Goal: Information Seeking & Learning: Learn about a topic

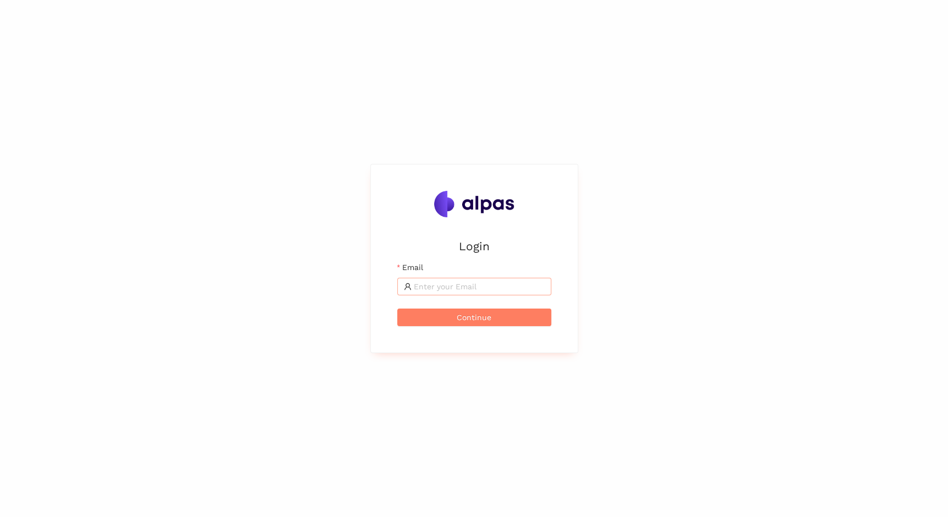
click at [462, 285] on input "Email" at bounding box center [479, 287] width 131 height 12
type input "jessica.kummer@sbb.ch"
click at [397, 309] on button "Continue" at bounding box center [474, 318] width 154 height 18
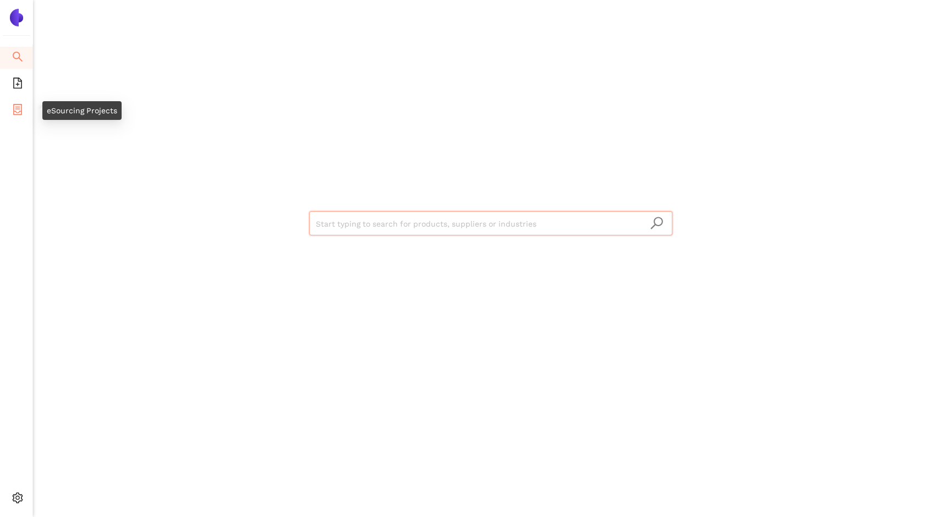
click at [15, 106] on icon "container" at bounding box center [17, 109] width 11 height 11
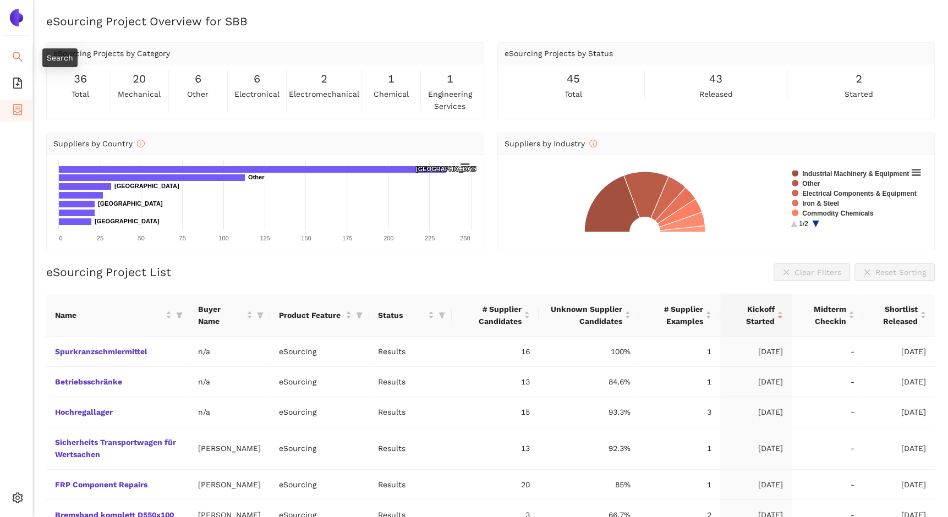
click at [15, 61] on icon "search" at bounding box center [17, 56] width 11 height 11
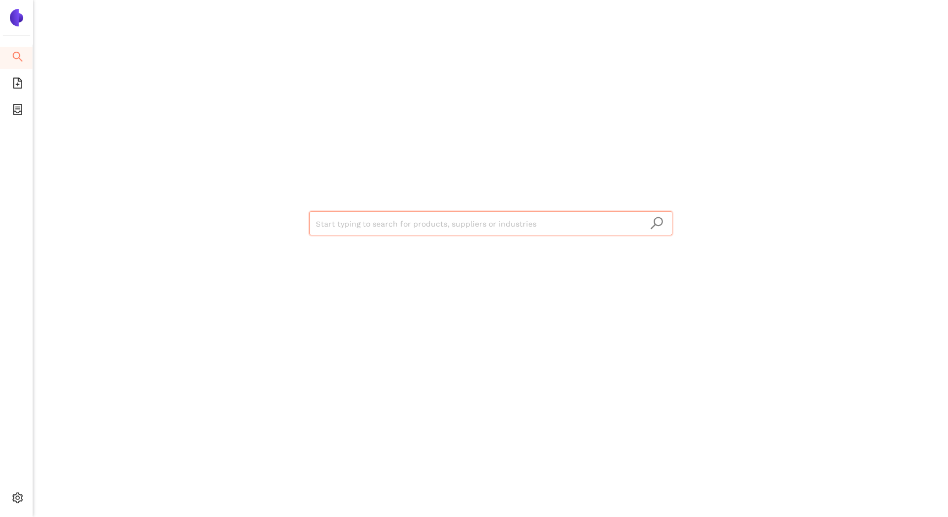
click at [360, 223] on input "search" at bounding box center [491, 224] width 350 height 24
type input "a"
type input "annax"
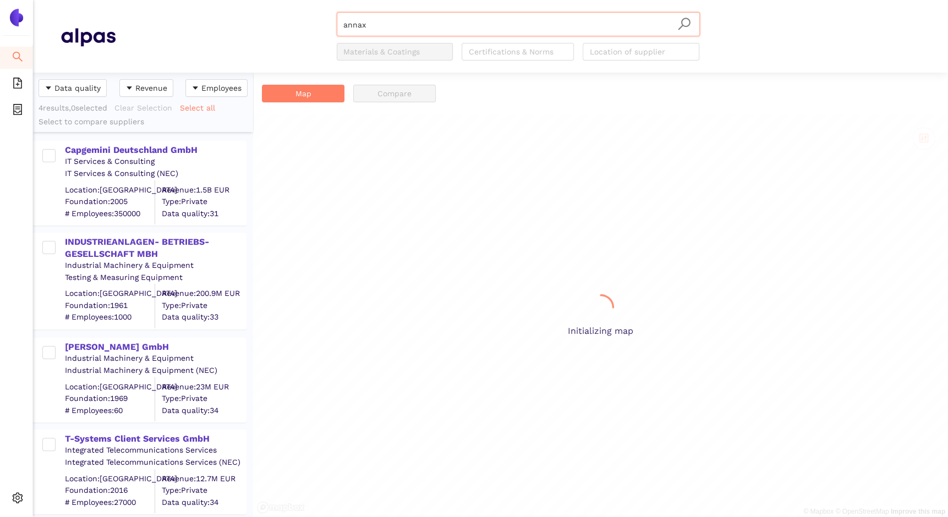
scroll to position [436, 211]
drag, startPoint x: 386, startPoint y: 29, endPoint x: 304, endPoint y: 30, distance: 82.0
click at [304, 30] on div "annax Materials & Coatings Certifications & Norms Location of supplier" at bounding box center [518, 36] width 805 height 48
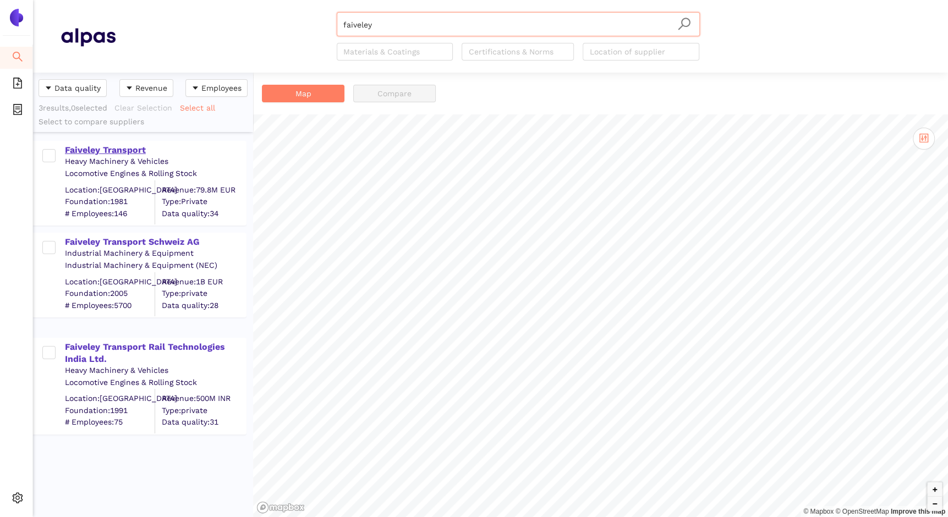
type input "faiveley"
click at [101, 152] on div "Faiveley Transport" at bounding box center [155, 150] width 180 height 12
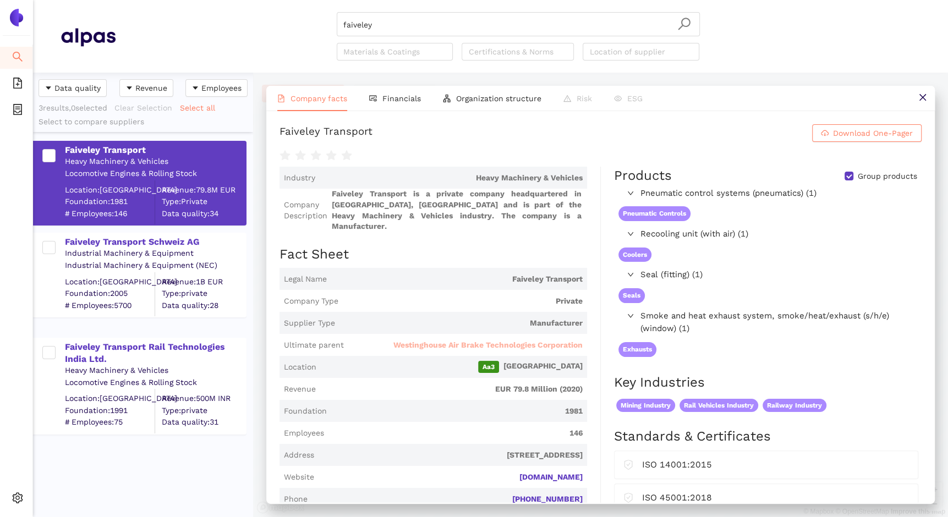
click at [475, 343] on span "Westinghouse Air Brake Technologies Corporation" at bounding box center [487, 345] width 189 height 11
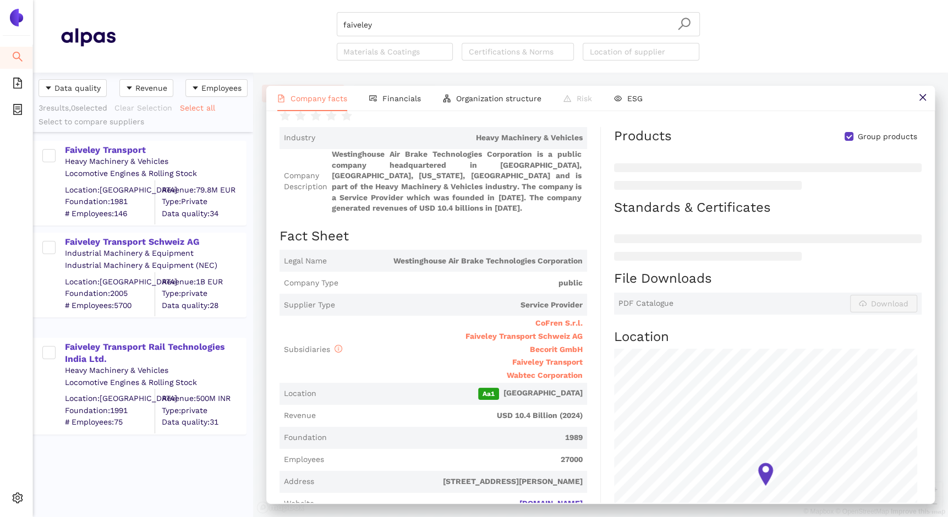
scroll to position [165, 0]
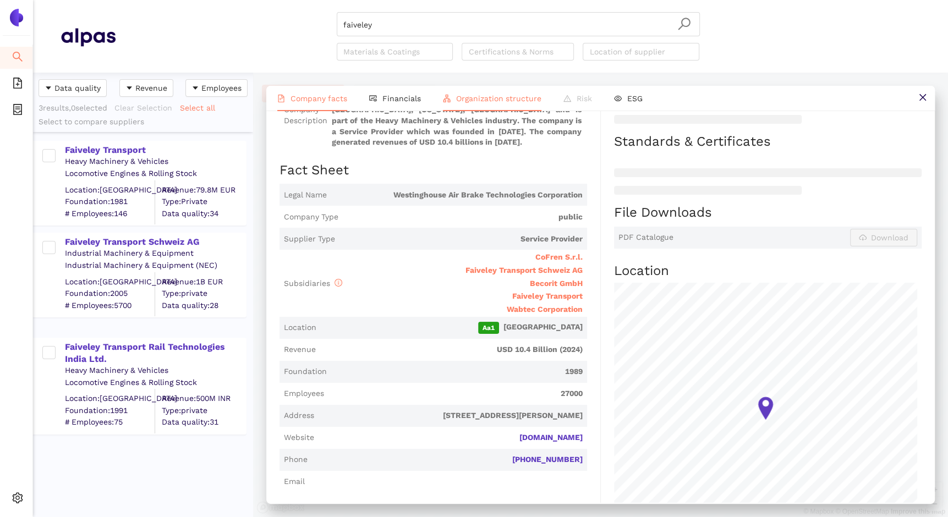
click at [487, 98] on span "Organization structure" at bounding box center [498, 98] width 85 height 9
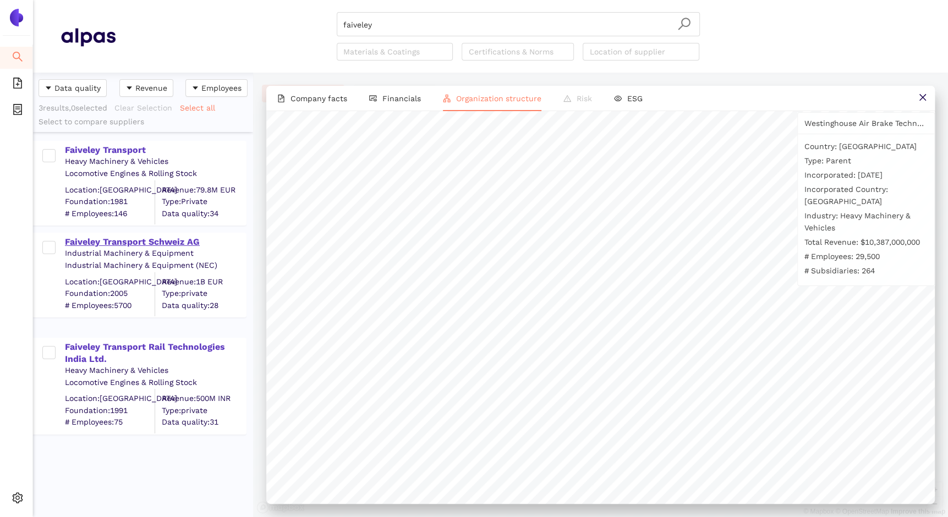
click at [124, 241] on div "Faiveley Transport Schweiz AG" at bounding box center [155, 242] width 180 height 12
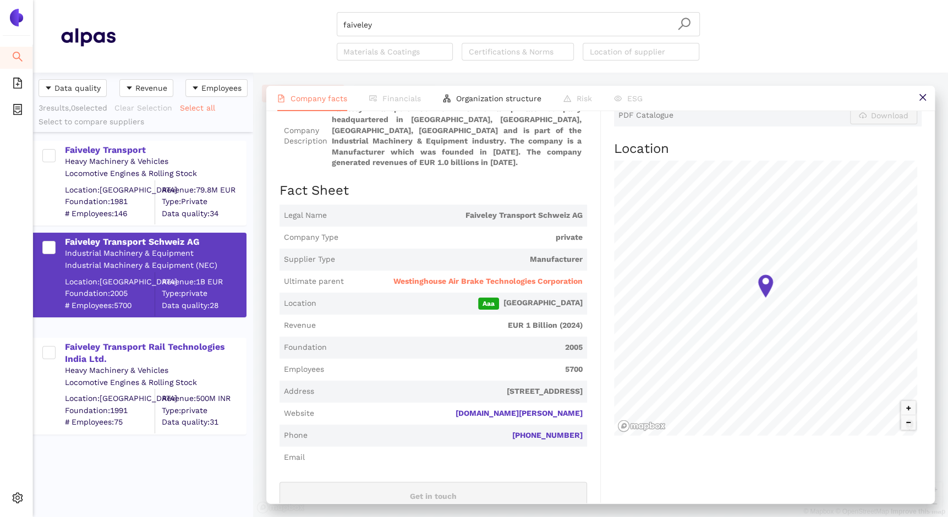
scroll to position [0, 0]
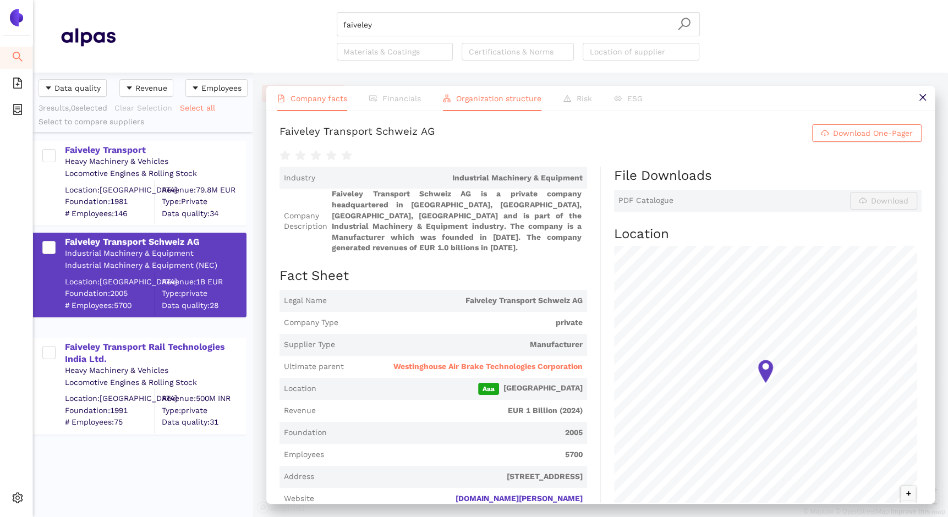
click at [482, 92] on li "Organization structure" at bounding box center [492, 98] width 120 height 25
